Goal: Task Accomplishment & Management: Manage account settings

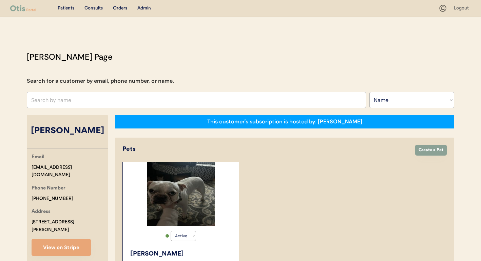
select select ""Name""
select select "true"
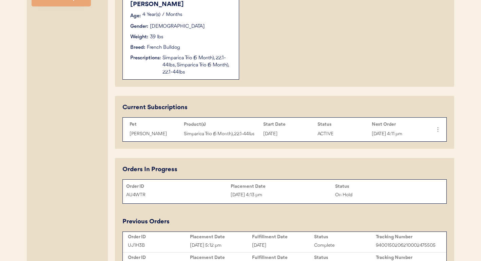
scroll to position [181, 0]
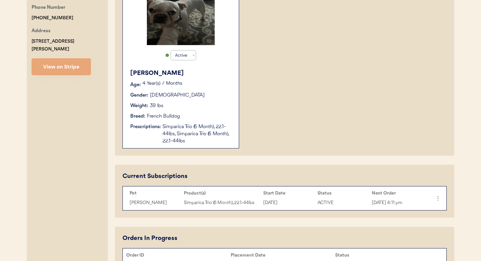
click at [190, 91] on div "Otis Age: 4 Year(s) 7 Months Gender: Male Weight: 39 lbs Breed: French Bulldog …" at bounding box center [180, 107] width 109 height 83
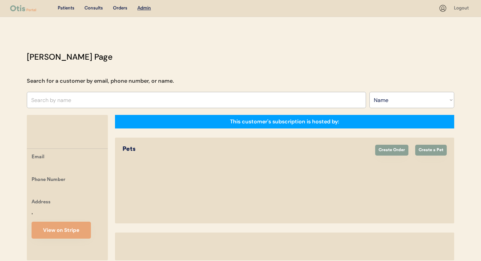
select select ""Name""
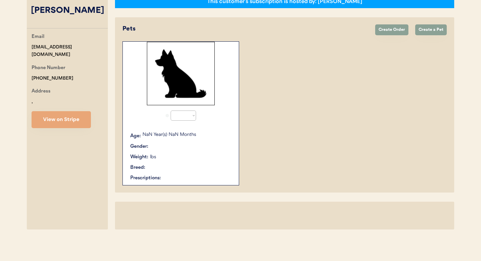
select select "true"
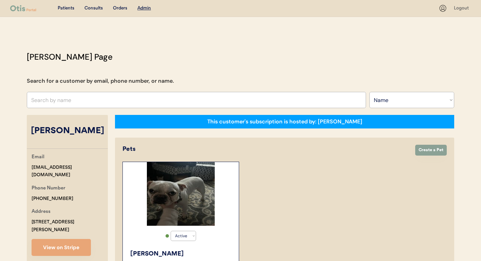
click at [92, 4] on div "Patients Consults Orders Admin" at bounding box center [224, 8] width 429 height 8
click at [94, 9] on div "Consults" at bounding box center [94, 8] width 18 height 7
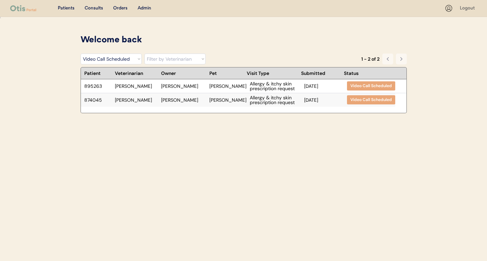
click at [190, 99] on div "Jon lowe" at bounding box center [183, 100] width 45 height 5
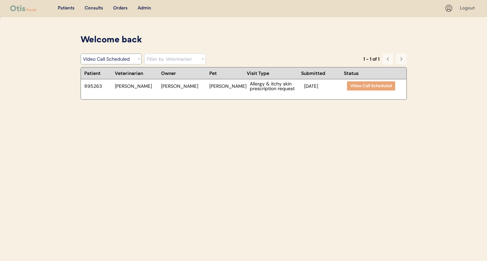
click at [116, 56] on select "Filter by Status Pending Photos Under Review Pending Video Call Video Call Sche…" at bounding box center [110, 59] width 61 height 11
select select ""under_review""
click at [80, 54] on select "Filter by Status Pending Photos Under Review Pending Video Call Video Call Sche…" at bounding box center [110, 59] width 61 height 11
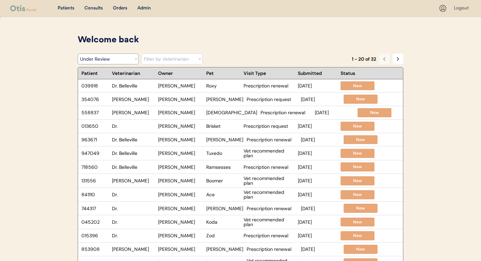
click at [131, 58] on select "Filter by Status Pending Photos Under Review Pending Video Call Video Call Sche…" at bounding box center [108, 59] width 61 height 11
click at [169, 63] on select "Filter by Veterinarian [PERSON_NAME], DVM [PERSON_NAME], DVM [PERSON_NAME], DVM…" at bounding box center [172, 59] width 61 height 11
select select ""dr__jamie_clanin""
click at [142, 54] on select "Filter by Veterinarian Dr. Erin Belleville, DVM Dr. Scott Perry, DVM Dr. Jamie …" at bounding box center [172, 59] width 61 height 11
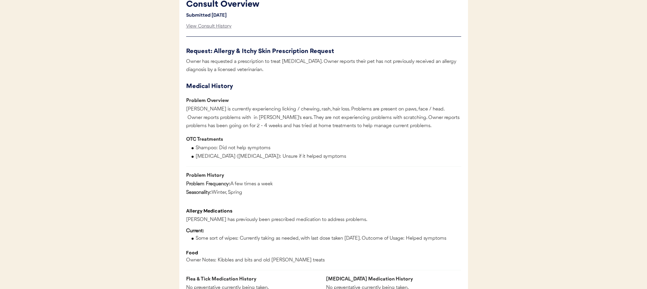
scroll to position [355, 0]
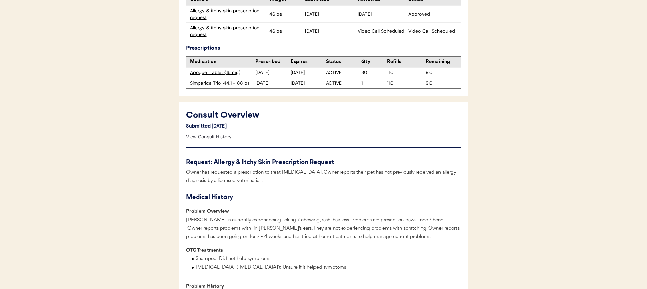
click at [218, 136] on div "View Consult History" at bounding box center [208, 137] width 45 height 14
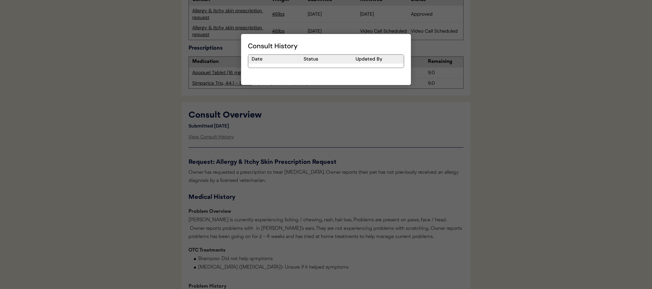
click at [282, 130] on div at bounding box center [326, 144] width 652 height 289
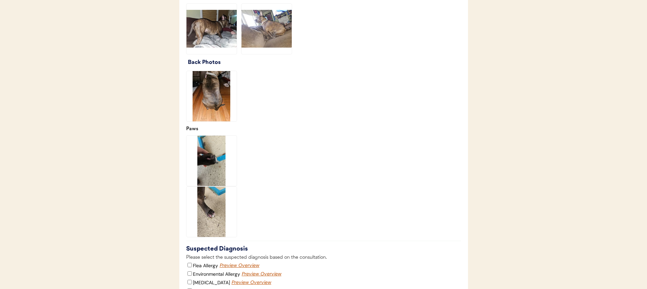
scroll to position [1467, 0]
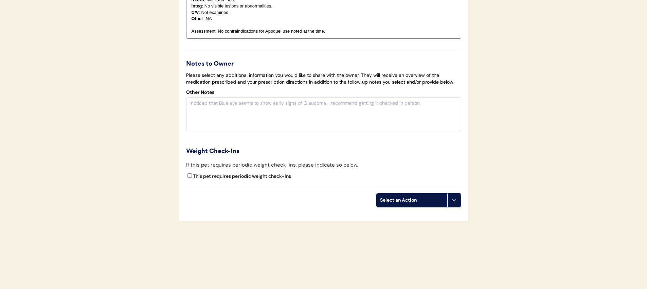
click at [451, 201] on icon at bounding box center [453, 199] width 5 height 5
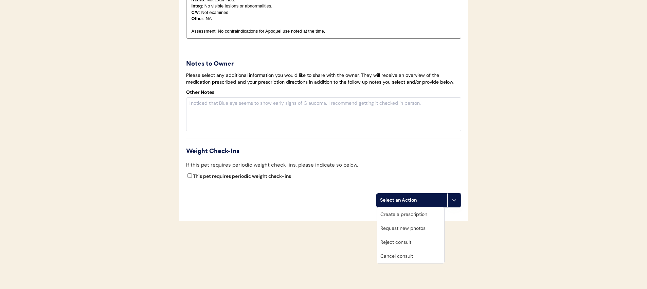
click at [410, 254] on div "Cancel consult" at bounding box center [410, 256] width 67 height 14
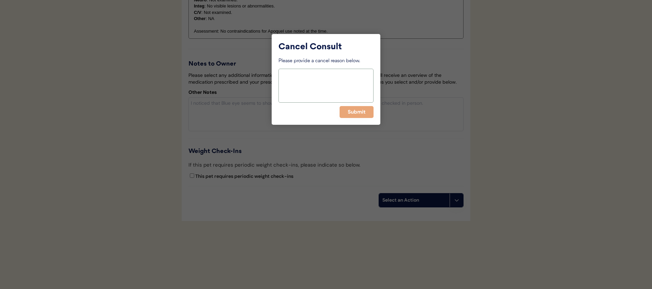
click at [346, 69] on textarea at bounding box center [325, 86] width 95 height 34
type textarea "d"
type textarea "Client already completed consult"
click at [358, 112] on button "Submit" at bounding box center [357, 112] width 34 height 12
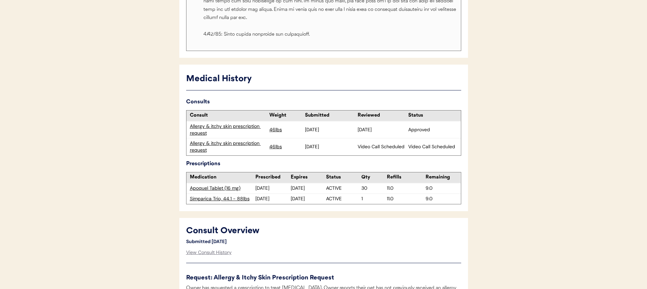
scroll to position [0, 0]
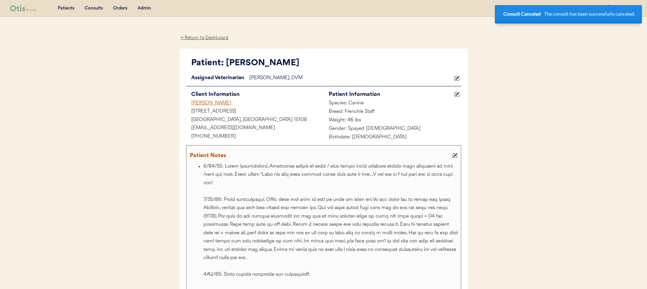
click at [97, 10] on div "Consults" at bounding box center [94, 8] width 18 height 7
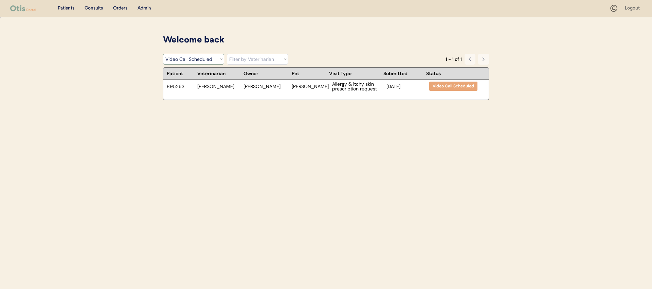
click at [202, 61] on select "Filter by Status Pending Photos Under Review Pending Video Call Video Call Sche…" at bounding box center [193, 59] width 61 height 11
select select ""under_review""
click at [163, 54] on select "Filter by Status Pending Photos Under Review Pending Video Call Video Call Sche…" at bounding box center [193, 59] width 61 height 11
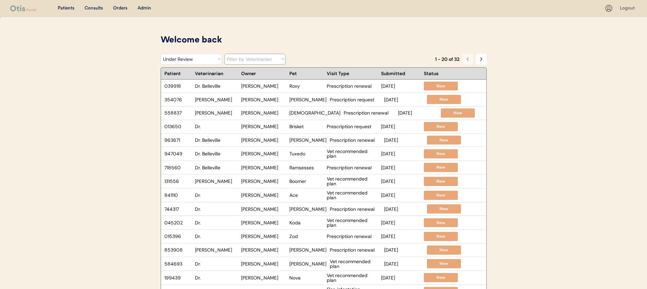
click at [253, 60] on select "Filter by Veterinarian Dr. Erin Belleville, DVM Dr. Scott Perry, DVM Dr. Jamie …" at bounding box center [254, 59] width 61 height 11
select select ""dr__scott_perry__dvm""
click at [224, 54] on select "Filter by Veterinarian Dr. Erin Belleville, DVM Dr. Scott Perry, DVM Dr. Jamie …" at bounding box center [254, 59] width 61 height 11
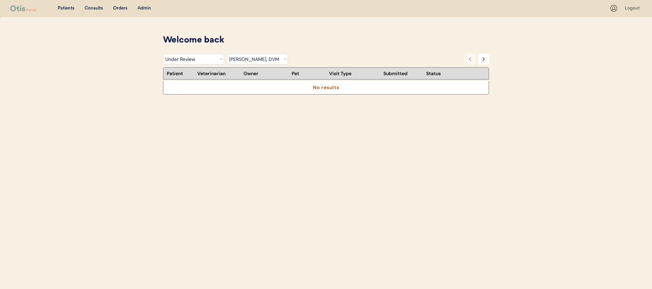
click at [196, 59] on select "Filter by Status Pending Photos Under Review Pending Video Call Video Call Sche…" at bounding box center [193, 59] width 61 height 11
click at [163, 54] on select "Filter by Status Pending Photos Under Review Pending Video Call Video Call Sche…" at bounding box center [193, 59] width 61 height 11
click at [206, 61] on select "Filter by Status Pending Photos Under Review Pending Video Call Video Call Sche…" at bounding box center [193, 59] width 61 height 11
click at [163, 54] on select "Filter by Status Pending Photos Under Review Pending Video Call Video Call Sche…" at bounding box center [193, 59] width 61 height 11
click at [194, 59] on select "Filter by Status Pending Photos Under Review Pending Video Call Video Call Sche…" at bounding box center [193, 59] width 61 height 11
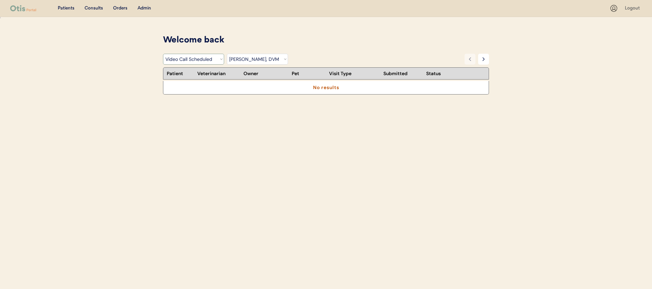
click at [163, 54] on select "Filter by Status Pending Photos Under Review Pending Video Call Video Call Sche…" at bounding box center [193, 59] width 61 height 11
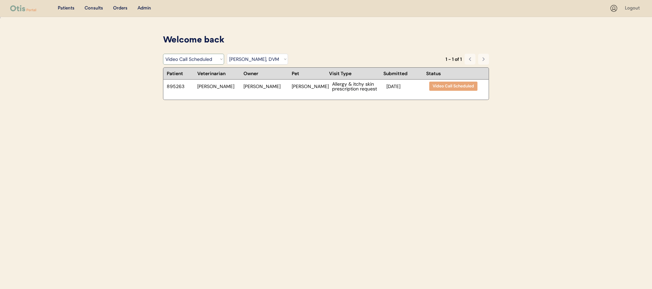
click at [201, 61] on select "Filter by Status Pending Photos Under Review Pending Video Call Video Call Sche…" at bounding box center [193, 59] width 61 height 11
click at [163, 54] on select "Filter by Status Pending Photos Under Review Pending Video Call Video Call Sche…" at bounding box center [193, 59] width 61 height 11
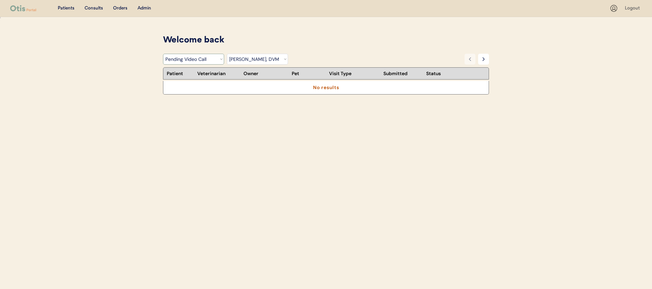
click at [199, 60] on select "Filter by Status Pending Photos Under Review Pending Video Call Video Call Sche…" at bounding box center [193, 59] width 61 height 11
select select ""under_review""
click at [163, 54] on select "Filter by Status Pending Photos Under Review Pending Video Call Video Call Sche…" at bounding box center [193, 59] width 61 height 11
click at [272, 58] on select "Filter by Veterinarian Dr. Erin Belleville, DVM Dr. Scott Perry, DVM Dr. Jamie …" at bounding box center [257, 59] width 61 height 11
select select ""dr__jamie_clanin""
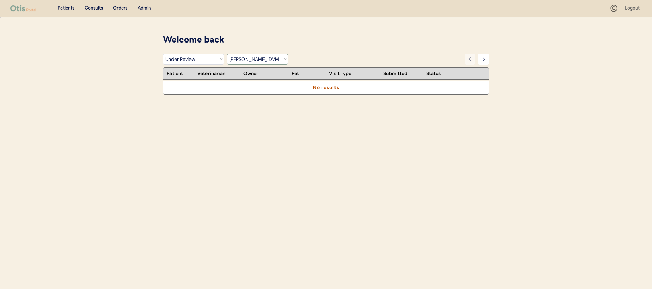
click at [227, 54] on select "Filter by Veterinarian Dr. Erin Belleville, DVM Dr. Scott Perry, DVM Dr. Jamie …" at bounding box center [257, 59] width 61 height 11
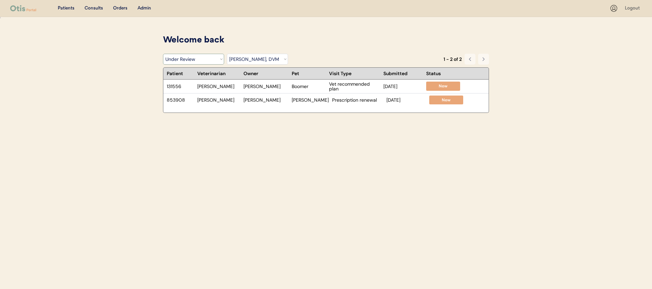
click at [212, 57] on select "Filter by Status Pending Photos Under Review Pending Video Call Video Call Sche…" at bounding box center [193, 59] width 61 height 11
select select ""pending_new_photos""
click at [163, 54] on select "Filter by Status Pending Photos Under Review Pending Video Call Video Call Sche…" at bounding box center [193, 59] width 61 height 11
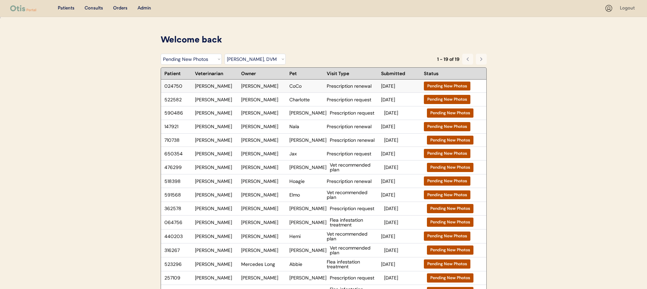
click at [306, 87] on div "CoCo" at bounding box center [306, 86] width 34 height 5
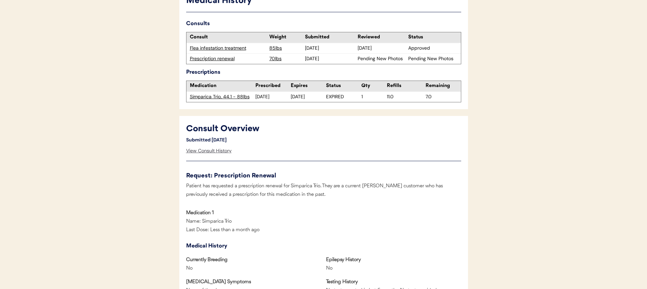
scroll to position [202, 0]
click at [217, 151] on div "View Consult History" at bounding box center [208, 151] width 45 height 14
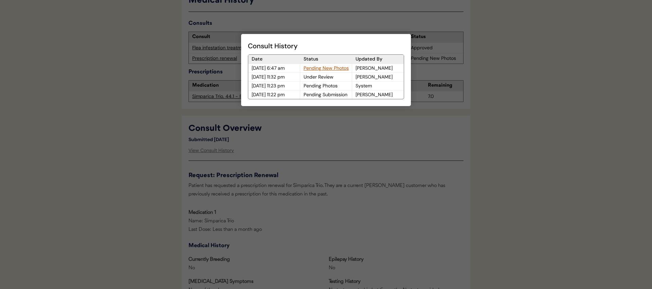
click at [282, 150] on div at bounding box center [326, 144] width 652 height 289
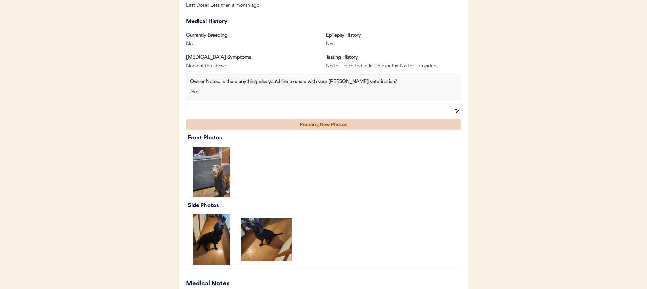
scroll to position [0, 0]
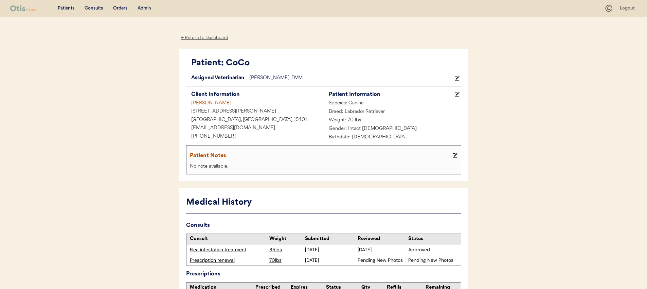
click at [196, 35] on div "← Return to Dashboard" at bounding box center [204, 38] width 51 height 8
click at [208, 36] on div "← Return to Dashboard" at bounding box center [204, 38] width 51 height 8
click at [218, 37] on div "← Return to Dashboard" at bounding box center [204, 38] width 51 height 8
click at [90, 7] on div "Consults" at bounding box center [94, 8] width 18 height 7
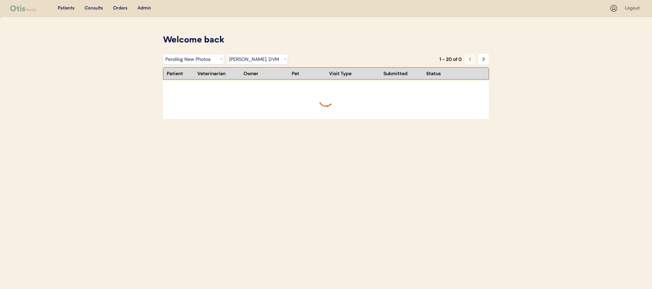
select select ""pending_new_photos""
select select ""dr__jamie_clanin""
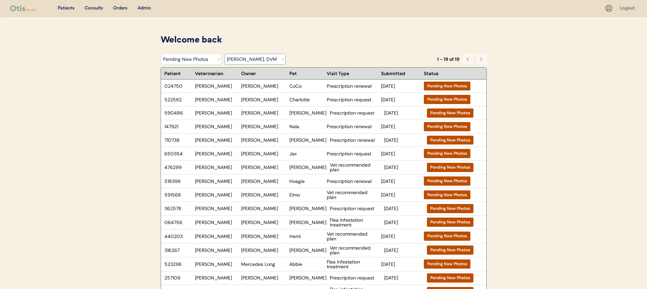
click at [182, 59] on select "Filter by Status Pending Photos Under Review Pending Video Call Video Call Sche…" at bounding box center [191, 59] width 61 height 11
select select ""under_review""
click at [161, 54] on select "Filter by Status Pending Photos Under Review Pending Video Call Video Call Sche…" at bounding box center [191, 59] width 61 height 11
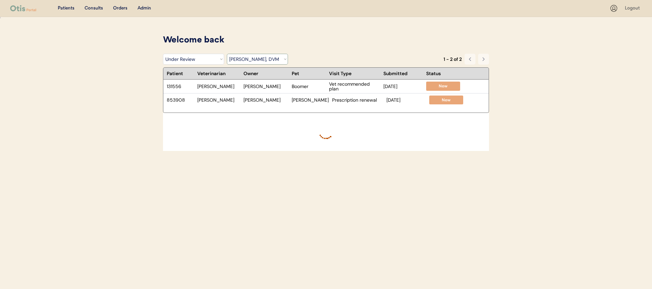
click at [243, 61] on select "Filter by Veterinarian Dr. Erin Belleville, DVM Dr. Scott Perry, DVM Dr. Jamie …" at bounding box center [257, 59] width 61 height 11
click at [227, 54] on select "Filter by Veterinarian Dr. Erin Belleville, DVM Dr. Scott Perry, DVM Dr. Jamie …" at bounding box center [257, 59] width 61 height 11
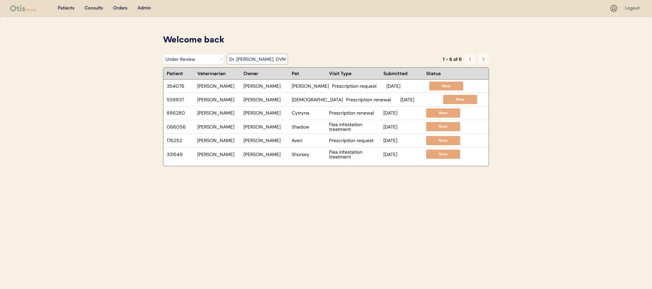
click at [247, 62] on select "Filter by Veterinarian Dr. Erin Belleville, DVM Dr. Scott Perry, DVM Dr. Jamie …" at bounding box center [257, 59] width 61 height 11
click at [227, 54] on select "Filter by Veterinarian Dr. Erin Belleville, DVM Dr. Scott Perry, DVM Dr. Jamie …" at bounding box center [257, 59] width 61 height 11
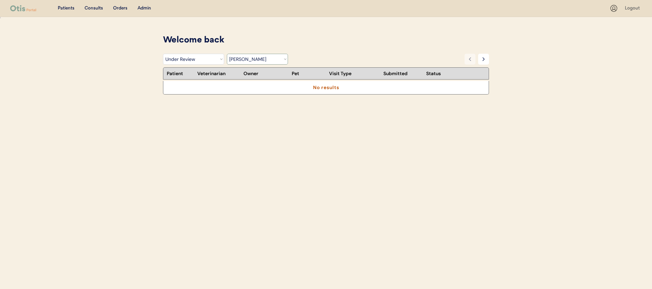
click at [252, 60] on select "Filter by Veterinarian Dr. Erin Belleville, DVM Dr. Scott Perry, DVM Dr. Jamie …" at bounding box center [257, 59] width 61 height 11
select select ""dr__erin_belleville""
click at [227, 54] on select "Filter by Veterinarian Dr. Erin Belleville, DVM Dr. Scott Perry, DVM Dr. Jamie …" at bounding box center [257, 59] width 61 height 11
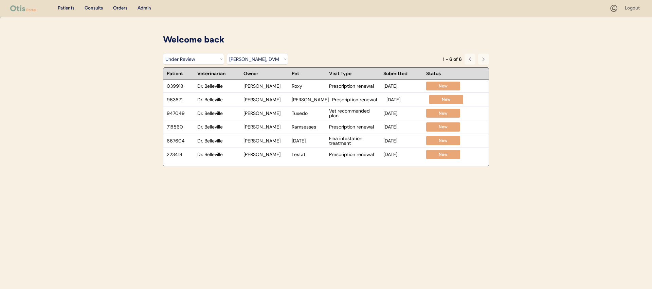
click at [141, 55] on div "Patients Consults Orders Admin Logout Welcome back You have 0 consults pending …" at bounding box center [326, 144] width 652 height 289
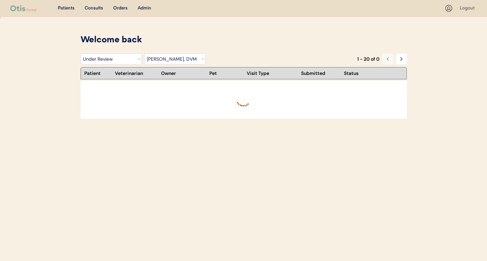
select select ""under_review""
select select ""dr__jamie_clanin""
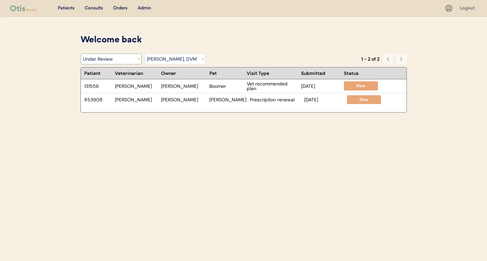
click at [108, 64] on select "Filter by Status Pending Photos Under Review Pending Video Call Video Call Sche…" at bounding box center [110, 59] width 61 height 11
click at [80, 54] on select "Filter by Status Pending Photos Under Review Pending Video Call Video Call Sche…" at bounding box center [110, 59] width 61 height 11
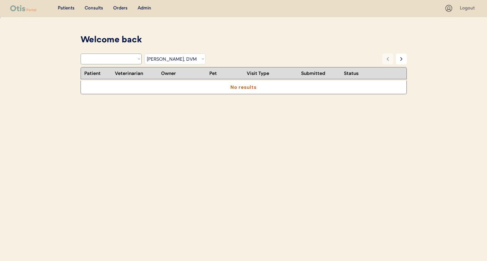
click at [113, 61] on select "Filter by Status Pending Photos Under Review Pending Video Call Video Call Sche…" at bounding box center [110, 59] width 61 height 11
select select ""under_review""
click at [80, 54] on select "Filter by Status Pending Photos Under Review Pending Video Call Video Call Sche…" at bounding box center [110, 59] width 61 height 11
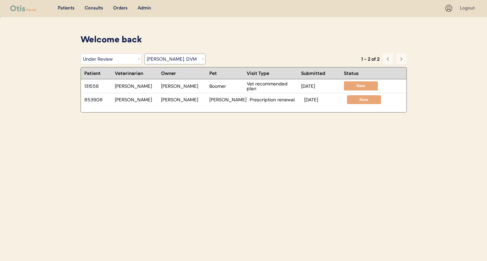
click at [187, 58] on select "Filter by Veterinarian Dr. Erin Belleville, DVM Dr. Scott Perry, DVM Dr. Jamie …" at bounding box center [174, 59] width 61 height 11
click at [144, 54] on select "Filter by Veterinarian Dr. Erin Belleville, DVM Dr. Scott Perry, DVM Dr. Jamie …" at bounding box center [174, 59] width 61 height 11
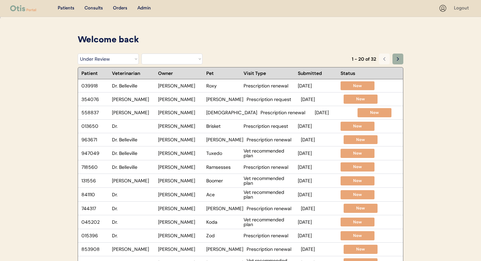
click at [398, 60] on use at bounding box center [399, 58] width 2 height 3
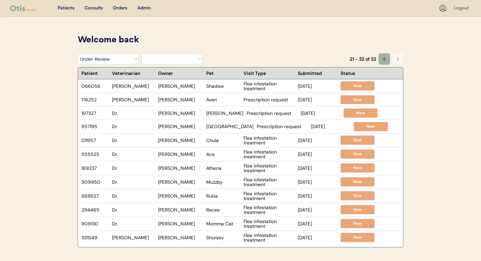
click at [383, 60] on icon at bounding box center [384, 58] width 5 height 5
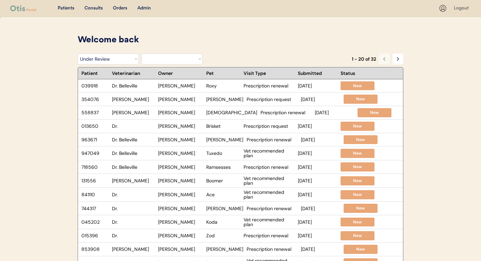
click at [179, 59] on select "Filter by Veterinarian Dr. Erin Belleville, DVM Dr. Scott Perry, DVM Dr. Jamie …" at bounding box center [172, 59] width 61 height 11
click at [142, 54] on select "Filter by Veterinarian Dr. Erin Belleville, DVM Dr. Scott Perry, DVM Dr. Jamie …" at bounding box center [172, 59] width 61 height 11
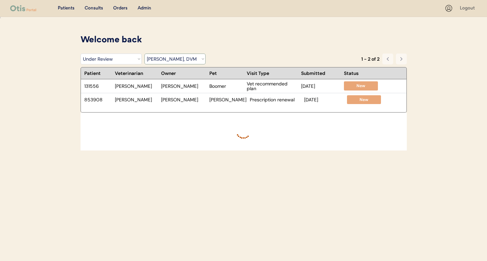
click at [161, 57] on select "Filter by Veterinarian Dr. Erin Belleville, DVM Dr. Scott Perry, DVM Dr. Jamie …" at bounding box center [174, 59] width 61 height 11
click at [144, 54] on select "Filter by Veterinarian Dr. Erin Belleville, DVM Dr. Scott Perry, DVM Dr. Jamie …" at bounding box center [174, 59] width 61 height 11
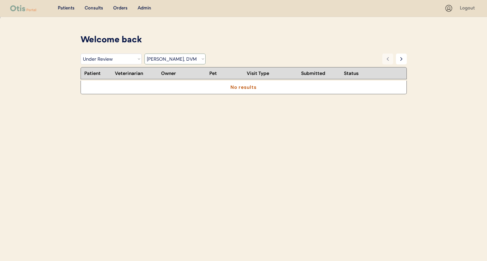
click at [160, 60] on select "Filter by Veterinarian Dr. Erin Belleville, DVM Dr. Scott Perry, DVM Dr. Jamie …" at bounding box center [174, 59] width 61 height 11
click at [144, 54] on select "Filter by Veterinarian Dr. Erin Belleville, DVM Dr. Scott Perry, DVM Dr. Jamie …" at bounding box center [174, 59] width 61 height 11
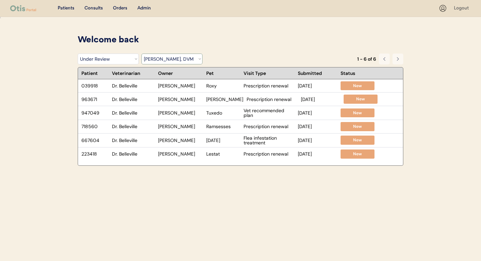
click at [159, 60] on select "Filter by Veterinarian Dr. Erin Belleville, DVM Dr. Scott Perry, DVM Dr. Jamie …" at bounding box center [172, 59] width 61 height 11
click at [142, 54] on select "Filter by Veterinarian Dr. Erin Belleville, DVM Dr. Scott Perry, DVM Dr. Jamie …" at bounding box center [172, 59] width 61 height 11
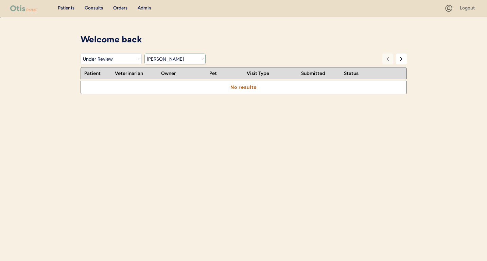
click at [169, 58] on select "Filter by Veterinarian Dr. Erin Belleville, DVM Dr. Scott Perry, DVM Dr. Jamie …" at bounding box center [174, 59] width 61 height 11
click at [144, 54] on select "Filter by Veterinarian Dr. Erin Belleville, DVM Dr. Scott Perry, DVM Dr. Jamie …" at bounding box center [174, 59] width 61 height 11
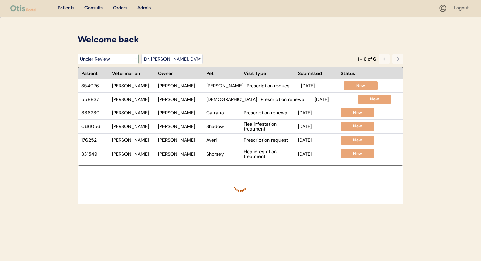
click at [195, 61] on select "Filter by Veterinarian Dr. Erin Belleville, DVM Dr. Scott Perry, DVM Dr. Jamie …" at bounding box center [172, 59] width 61 height 11
select select ""BLANK_1427118194589""
click at [142, 54] on select "Filter by Veterinarian Dr. Erin Belleville, DVM Dr. Scott Perry, DVM Dr. Jamie …" at bounding box center [172, 59] width 61 height 11
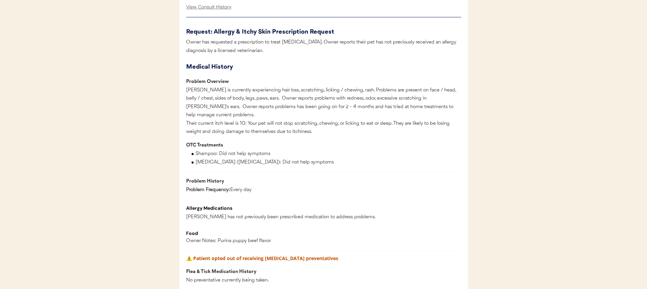
scroll to position [259, 0]
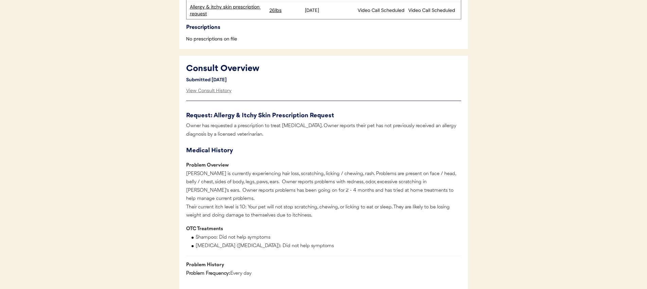
click at [223, 89] on div "View Consult History" at bounding box center [208, 91] width 45 height 14
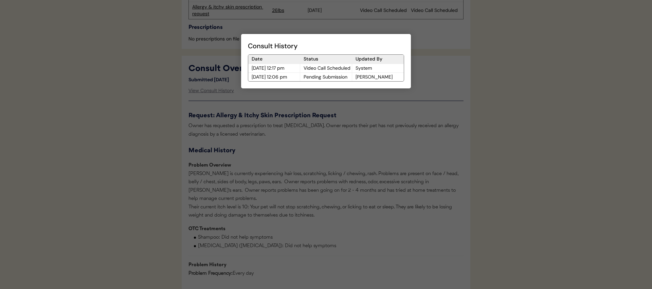
click at [283, 151] on div at bounding box center [326, 144] width 652 height 289
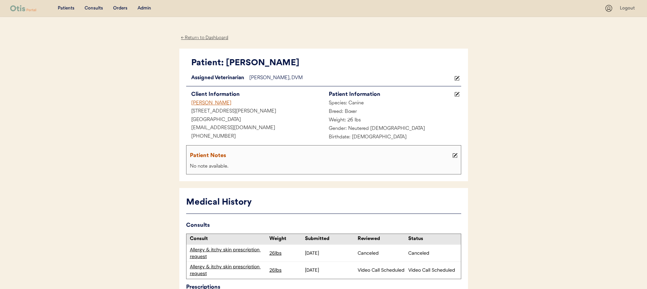
scroll to position [1, 0]
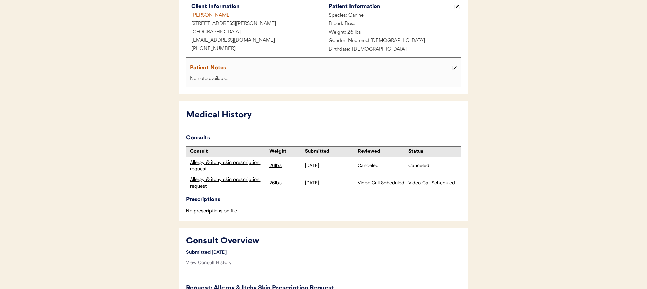
scroll to position [0, 0]
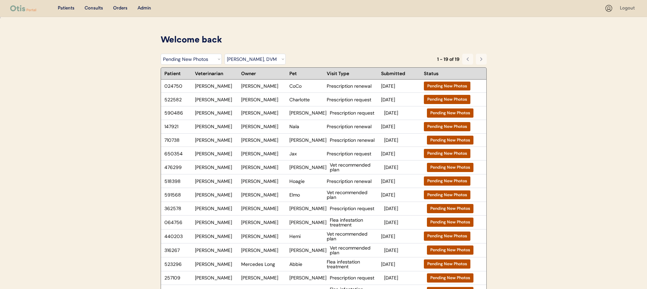
select select ""pending_new_photos""
select select ""dr__jamie_clanin""
